Goal: Information Seeking & Learning: Learn about a topic

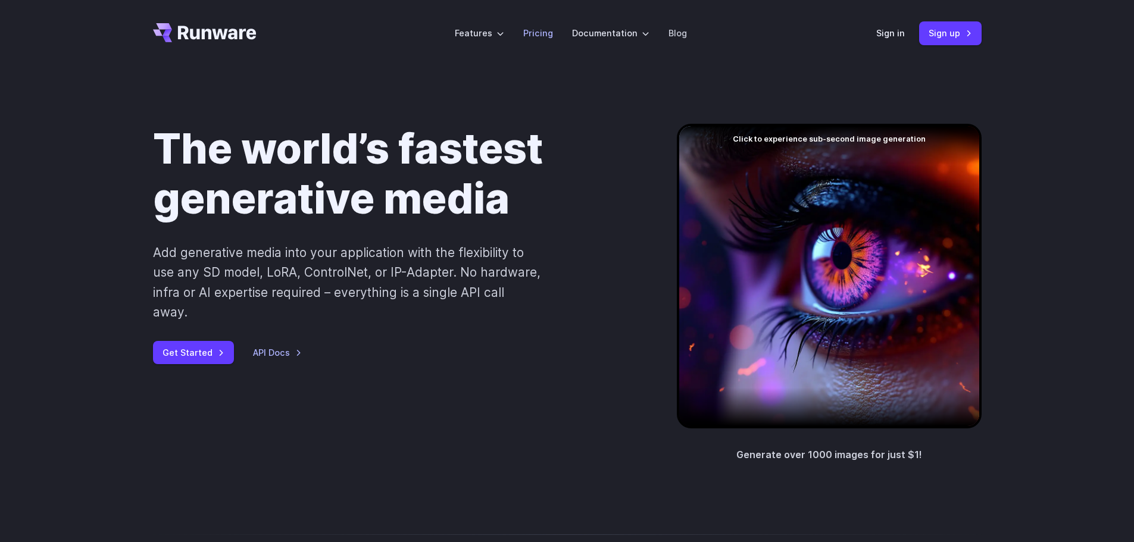
click at [539, 30] on link "Pricing" at bounding box center [538, 33] width 30 height 14
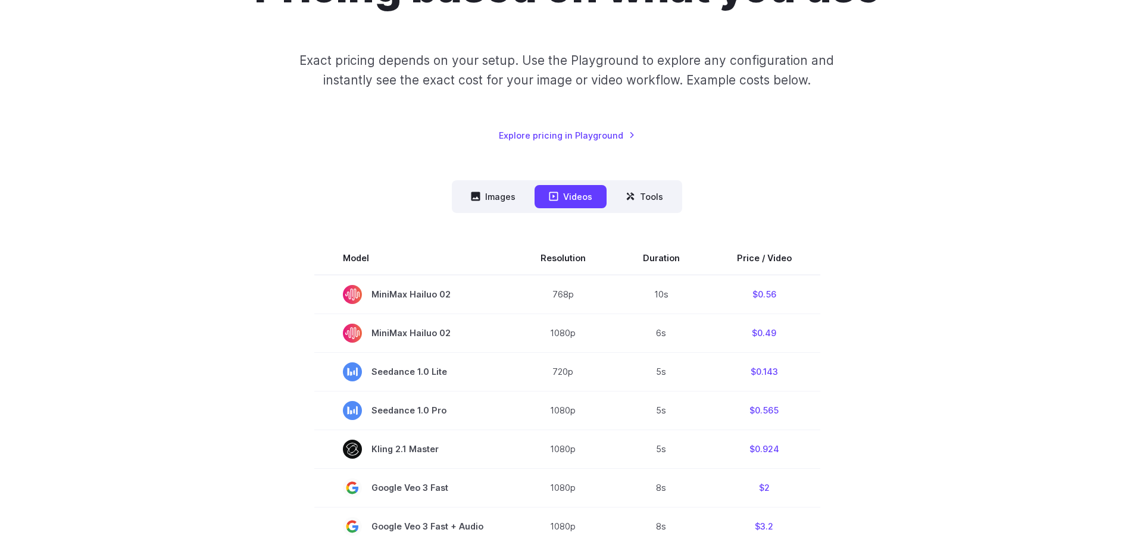
scroll to position [179, 0]
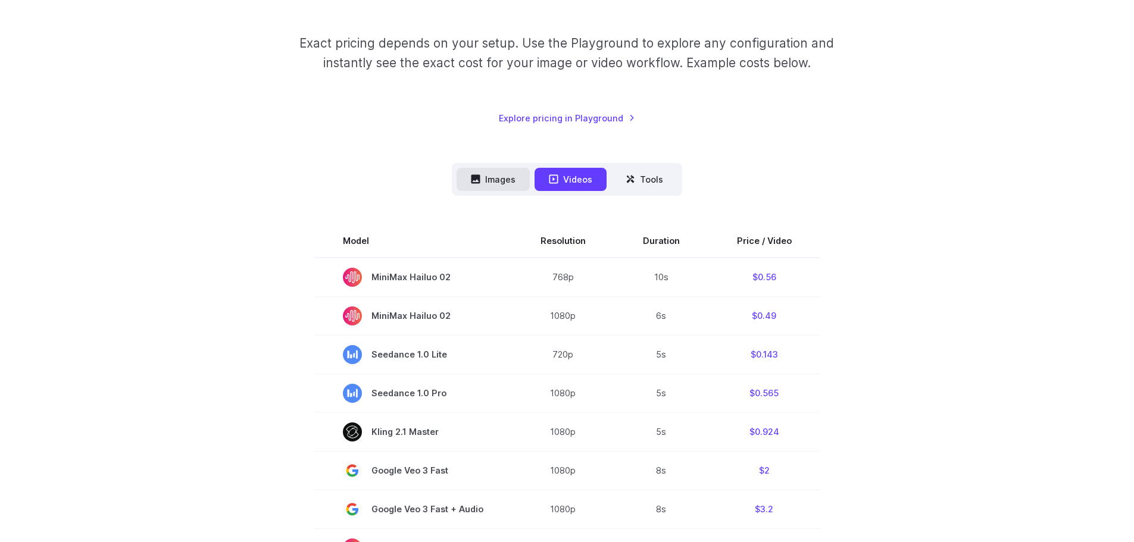
click at [472, 168] on button "Images" at bounding box center [493, 179] width 73 height 23
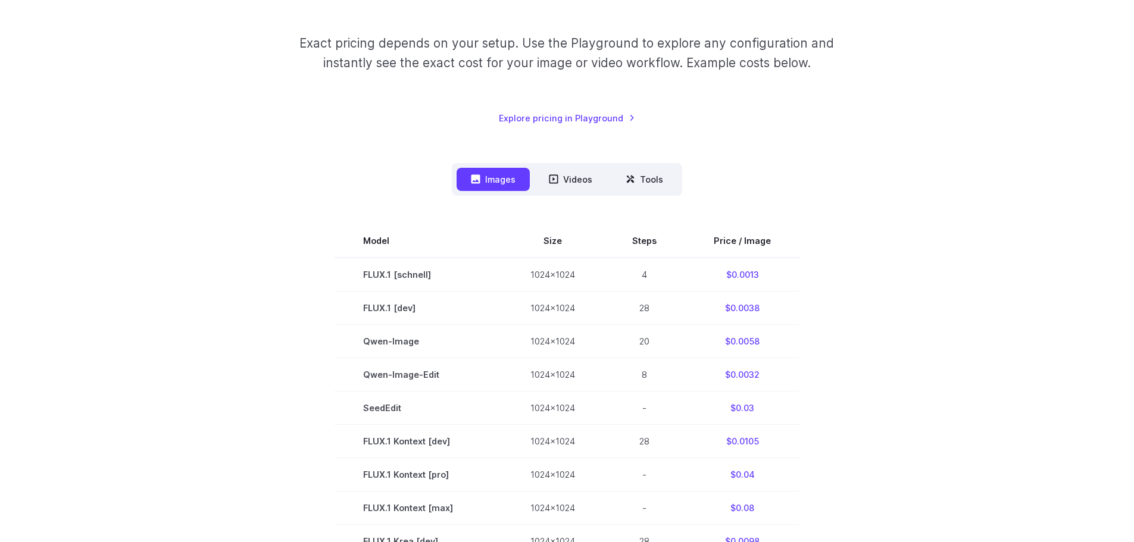
drag, startPoint x: 313, startPoint y: 345, endPoint x: 803, endPoint y: 342, distance: 490.6
click at [803, 342] on section "Model Size Steps Price / Image FLUX.1 [schnell] 1024x1024 4 $0.0013 FLUX.1 [dev…" at bounding box center [567, 541] width 829 height 634
click at [951, 323] on section "Model Size Steps Price / Image FLUX.1 [schnell] 1024x1024 4 $0.0013 FLUX.1 [dev…" at bounding box center [567, 541] width 829 height 634
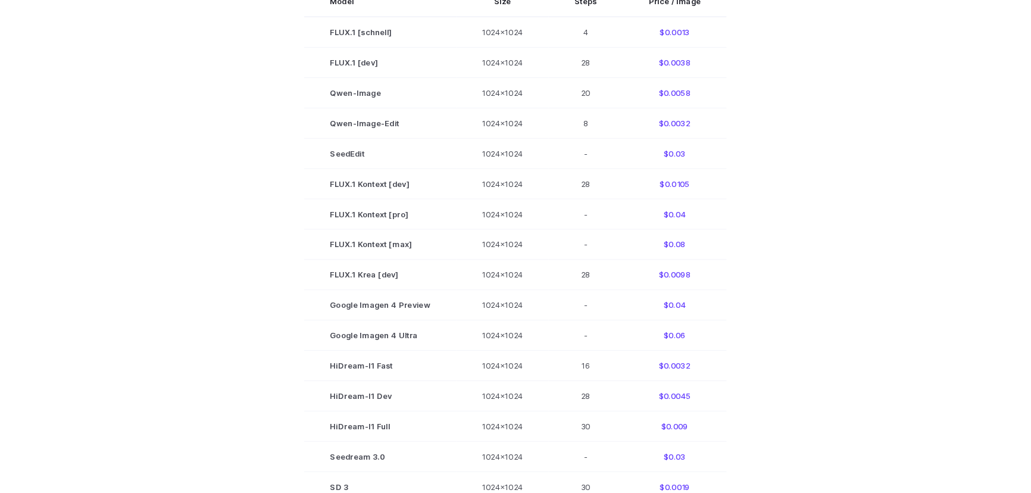
scroll to position [298, 0]
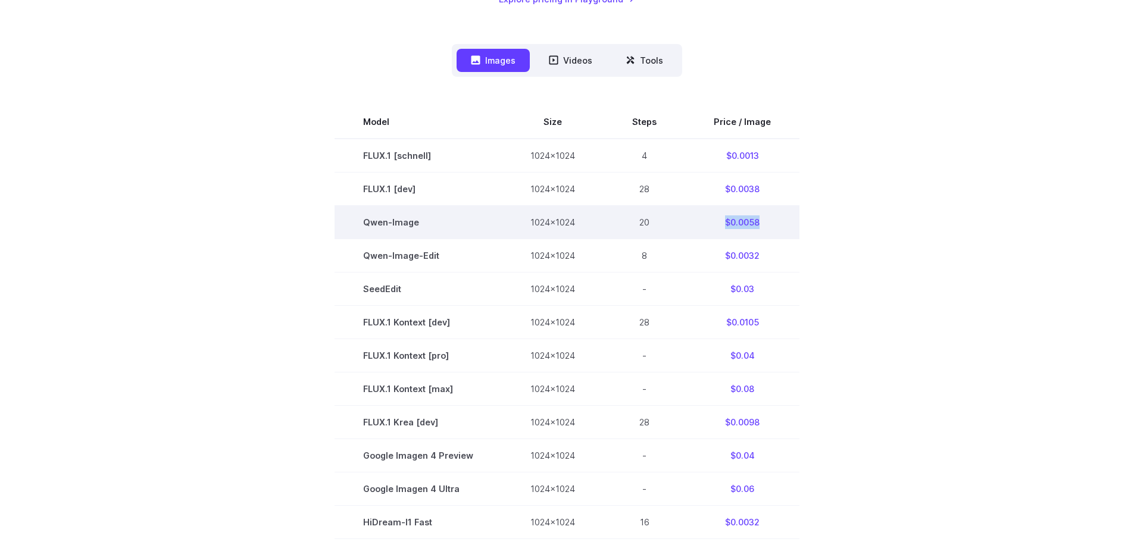
drag, startPoint x: 763, startPoint y: 220, endPoint x: 714, endPoint y: 220, distance: 49.4
click at [714, 220] on td "$0.0058" at bounding box center [742, 221] width 114 height 33
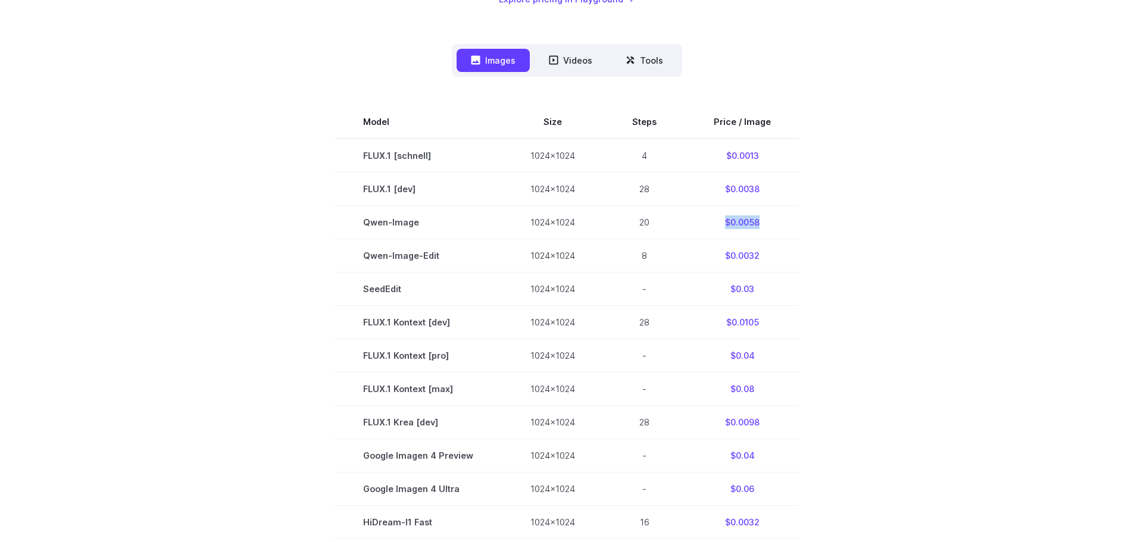
copy td "$0.0058"
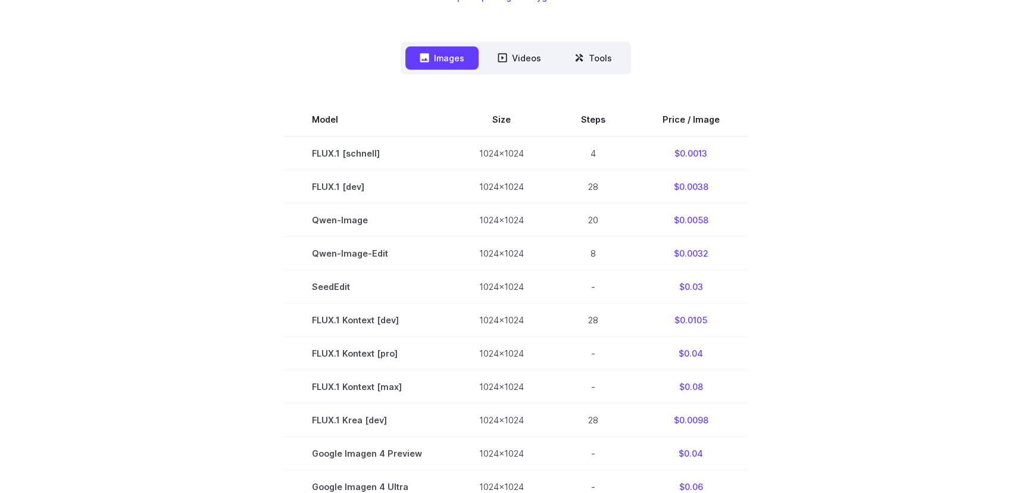
click at [844, 226] on section "Model Size Steps Price / Image FLUX.1 [schnell] 1024x1024 4 $0.0013 FLUX.1 [dev…" at bounding box center [515, 420] width 829 height 634
click at [845, 199] on section "Model Size Steps Price / Image FLUX.1 [schnell] 1024x1024 4 $0.0013 FLUX.1 [dev…" at bounding box center [515, 420] width 829 height 634
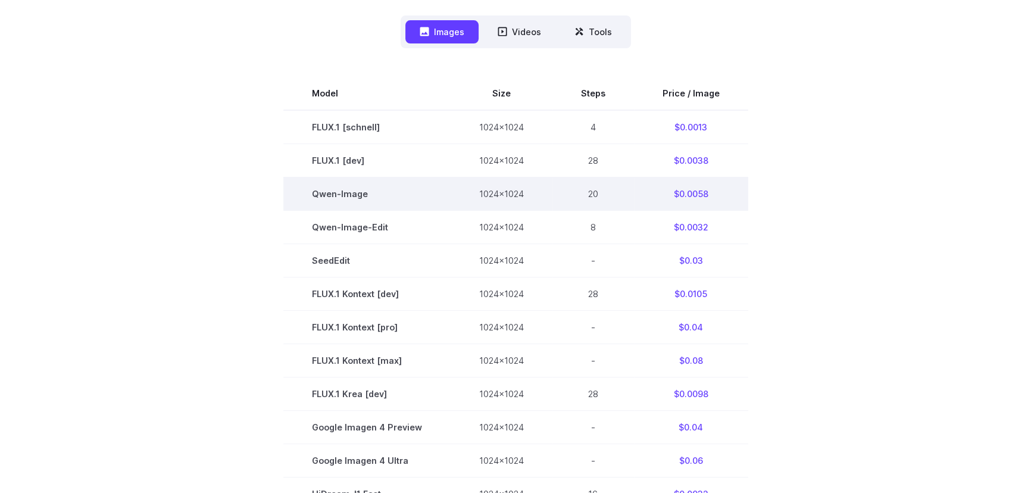
scroll to position [0, 0]
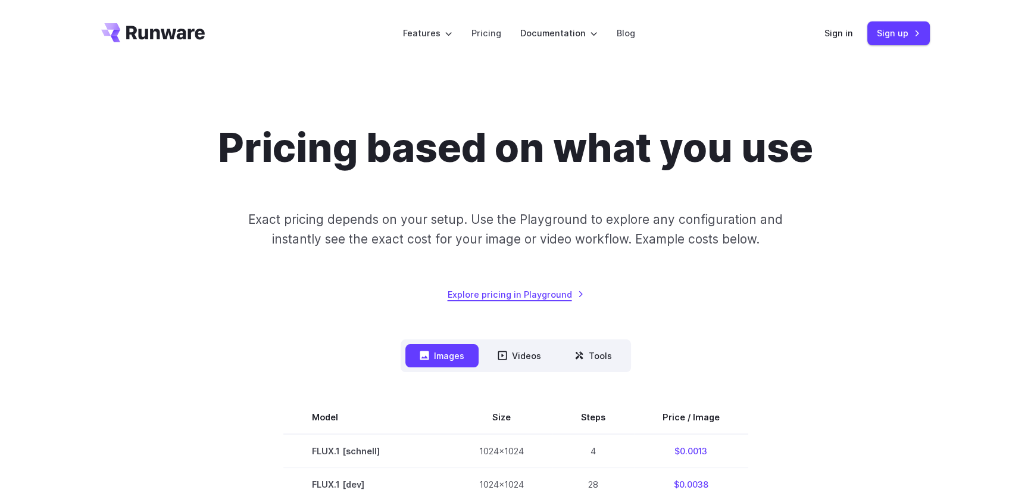
click at [545, 291] on link "Explore pricing in Playground" at bounding box center [516, 295] width 136 height 14
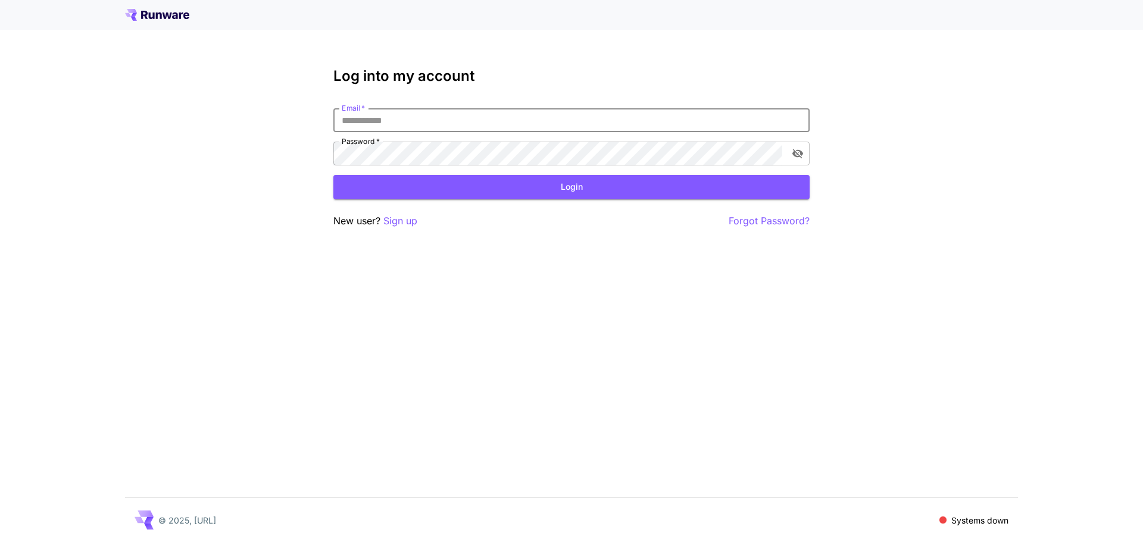
click at [475, 123] on input "Email   *" at bounding box center [571, 120] width 476 height 24
click at [451, 399] on div "Log into my account Email   * Email   * Password   * Password   * Login New use…" at bounding box center [571, 271] width 1143 height 542
